Goal: Information Seeking & Learning: Learn about a topic

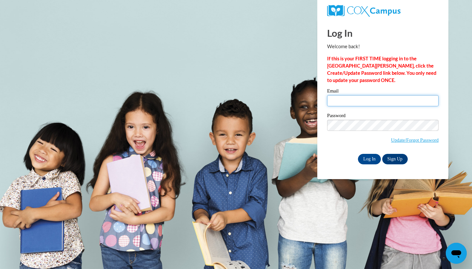
type input "[EMAIL_ADDRESS][DOMAIN_NAME]"
click at [366, 157] on input "Log In" at bounding box center [369, 159] width 23 height 10
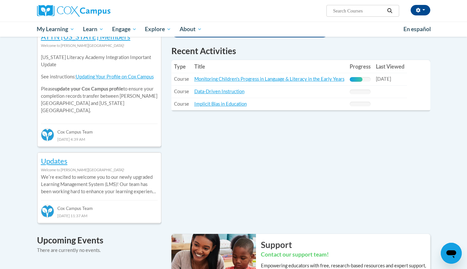
scroll to position [224, 0]
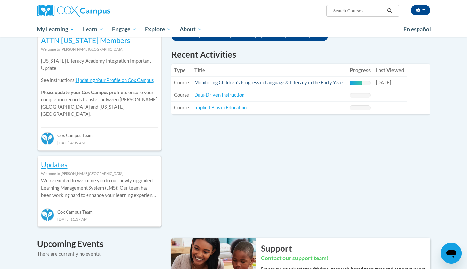
click at [313, 83] on link "Monitoring Children's Progress in Language & Literacy in the Early Years" at bounding box center [269, 83] width 150 height 6
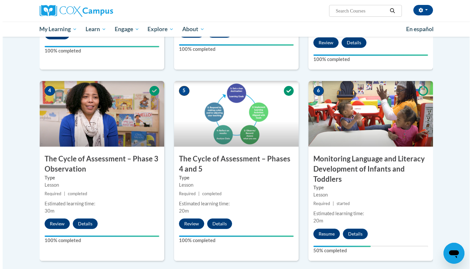
scroll to position [288, 0]
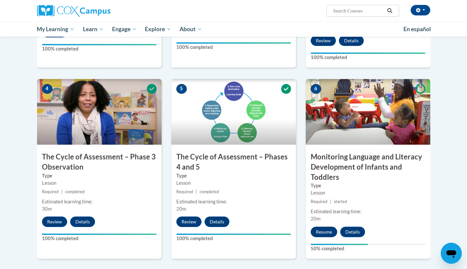
click at [326, 233] on button "Resume" at bounding box center [323, 231] width 27 height 10
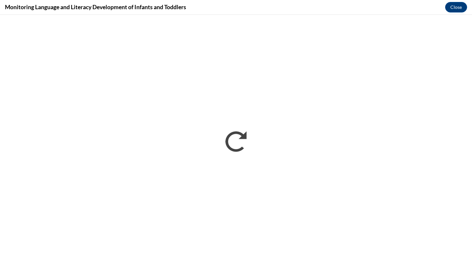
scroll to position [0, 0]
